Goal: Find specific page/section: Find specific page/section

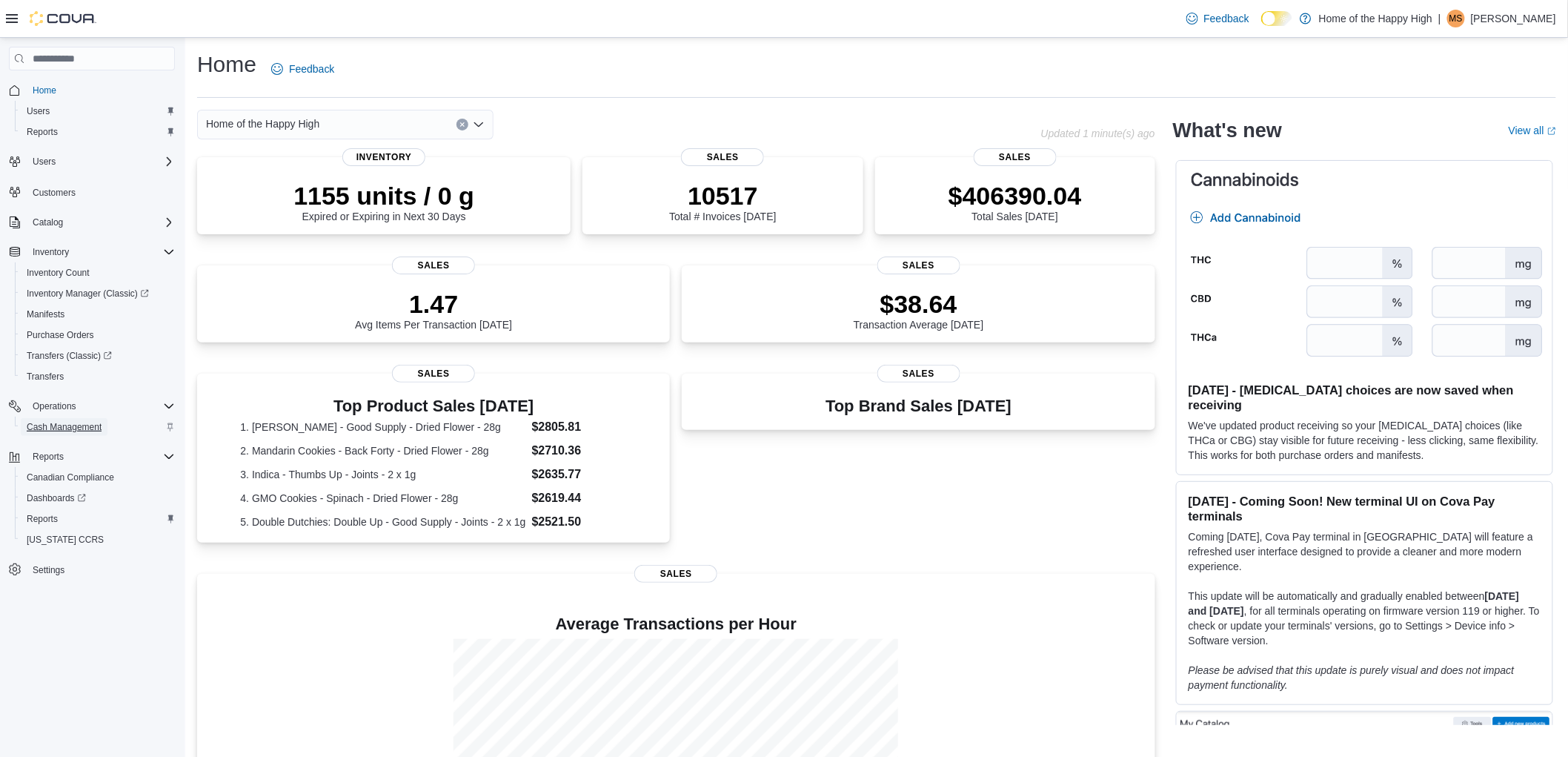
click at [82, 426] on span "Cash Management" at bounding box center [64, 426] width 75 height 12
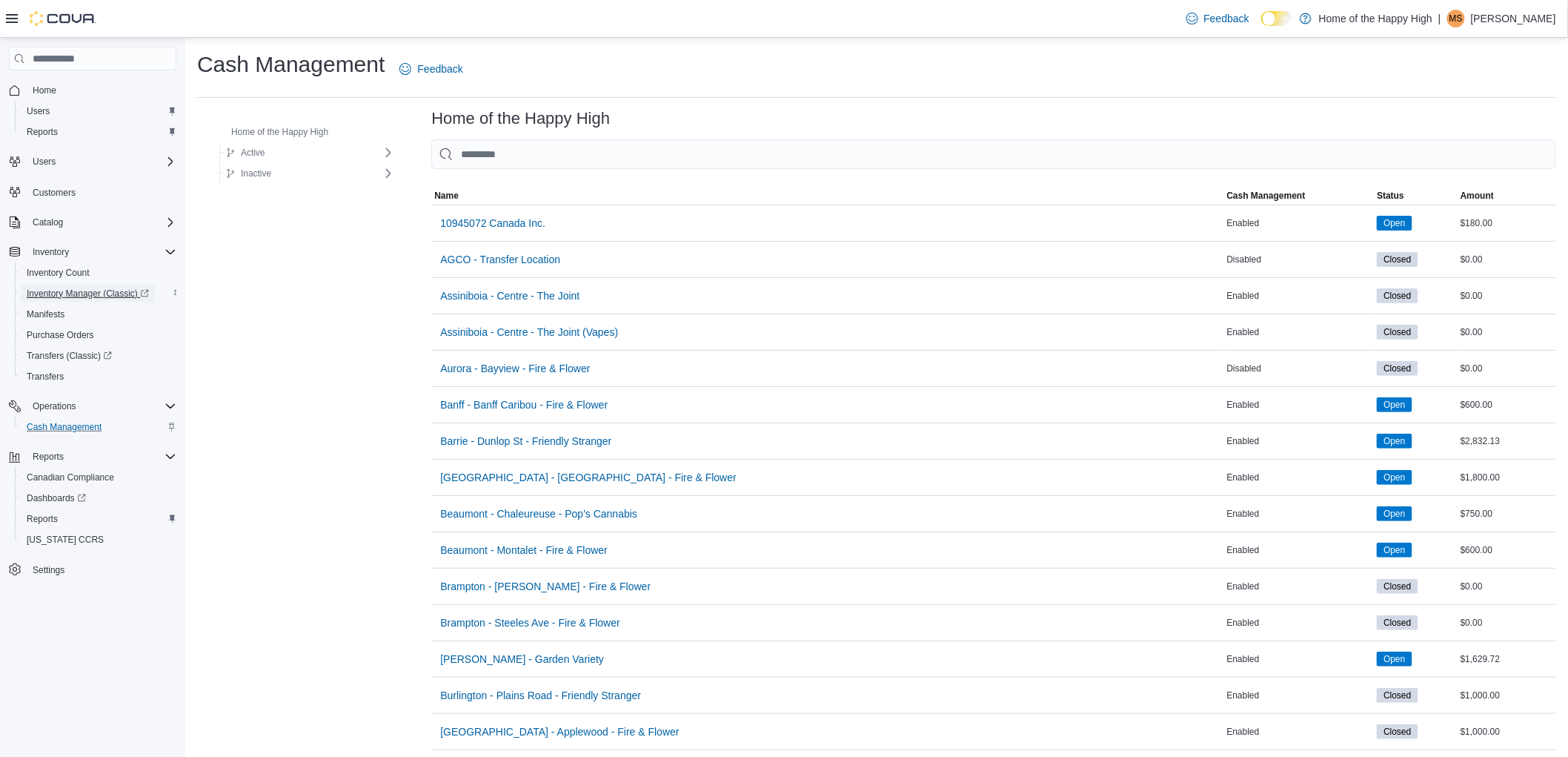
click at [102, 288] on span "Inventory Manager (Classic)" at bounding box center [88, 293] width 123 height 12
